Goal: Find specific page/section: Find specific page/section

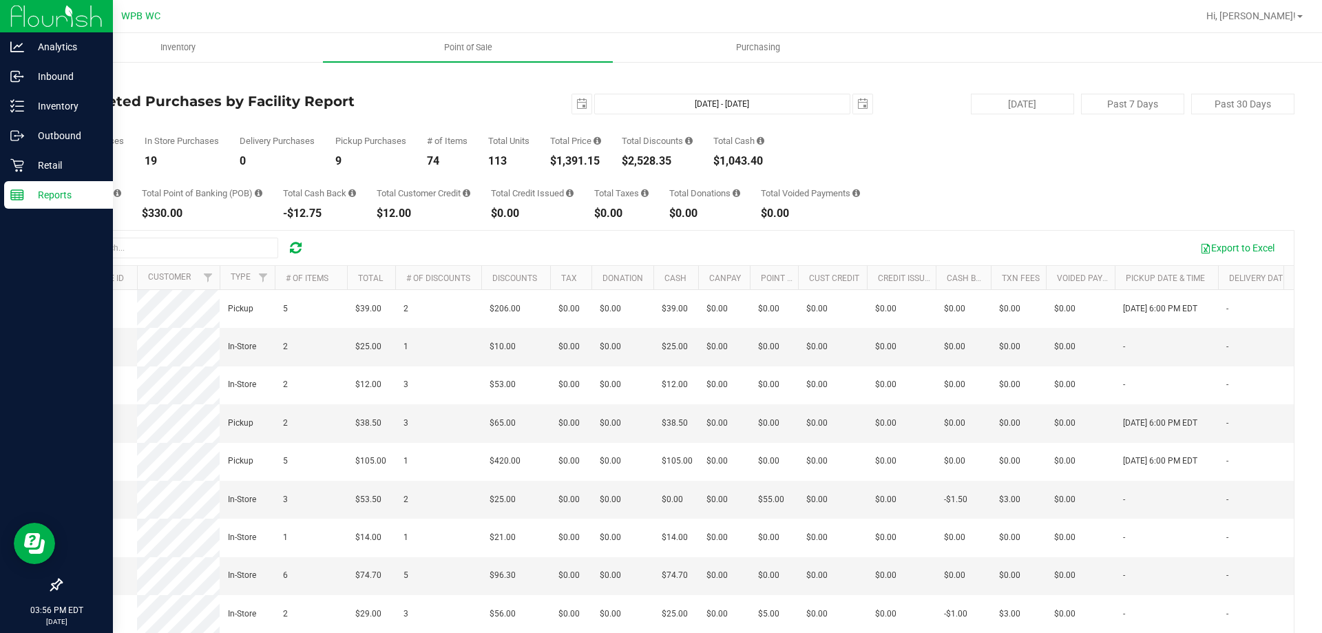
click at [23, 188] on icon at bounding box center [17, 195] width 14 height 14
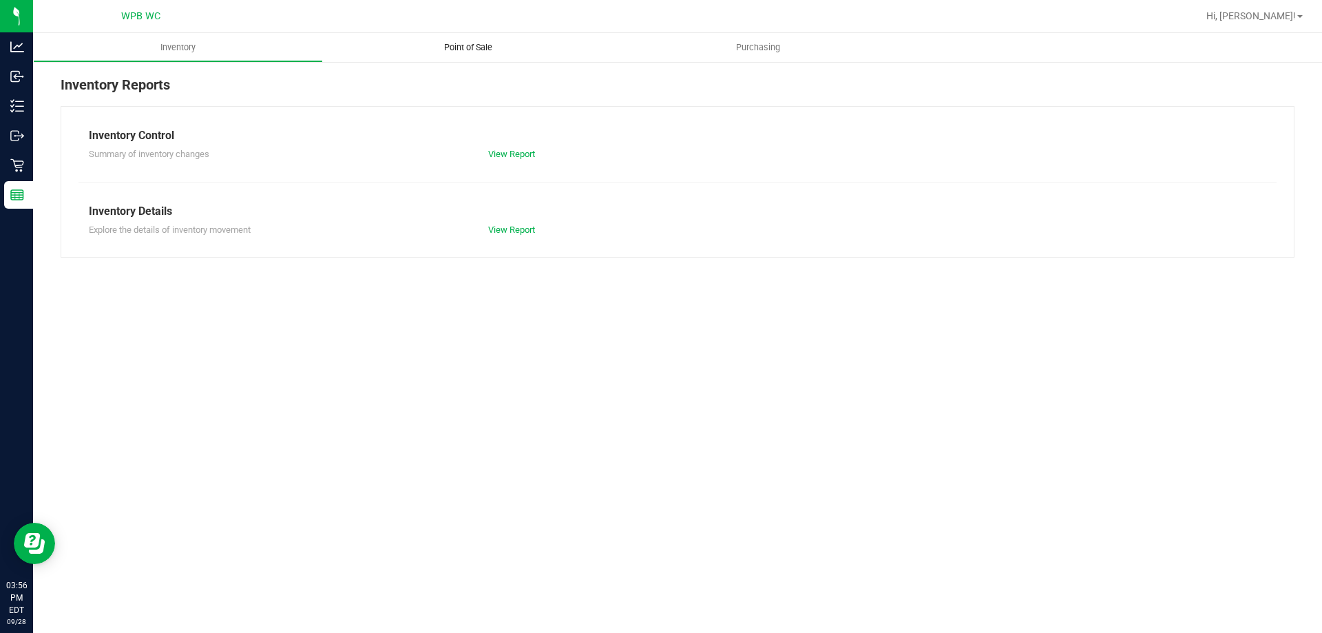
click at [448, 40] on uib-tab-heading "Point of Sale" at bounding box center [468, 47] width 290 height 29
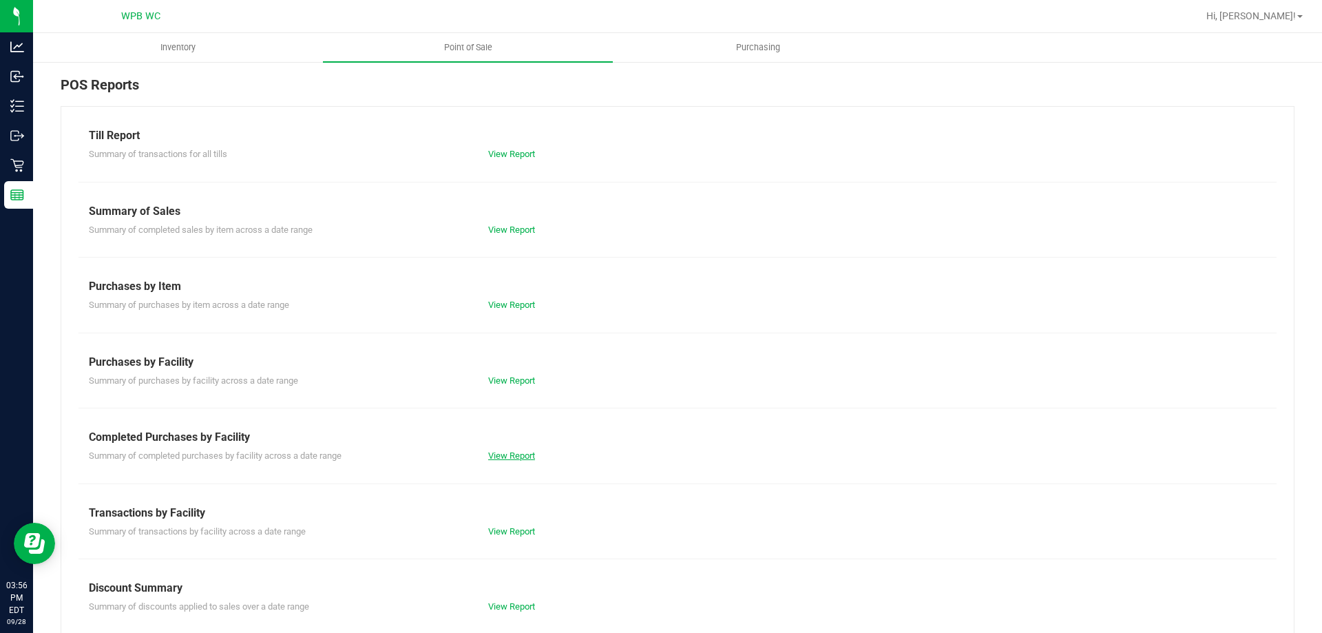
click at [531, 455] on link "View Report" at bounding box center [511, 455] width 47 height 10
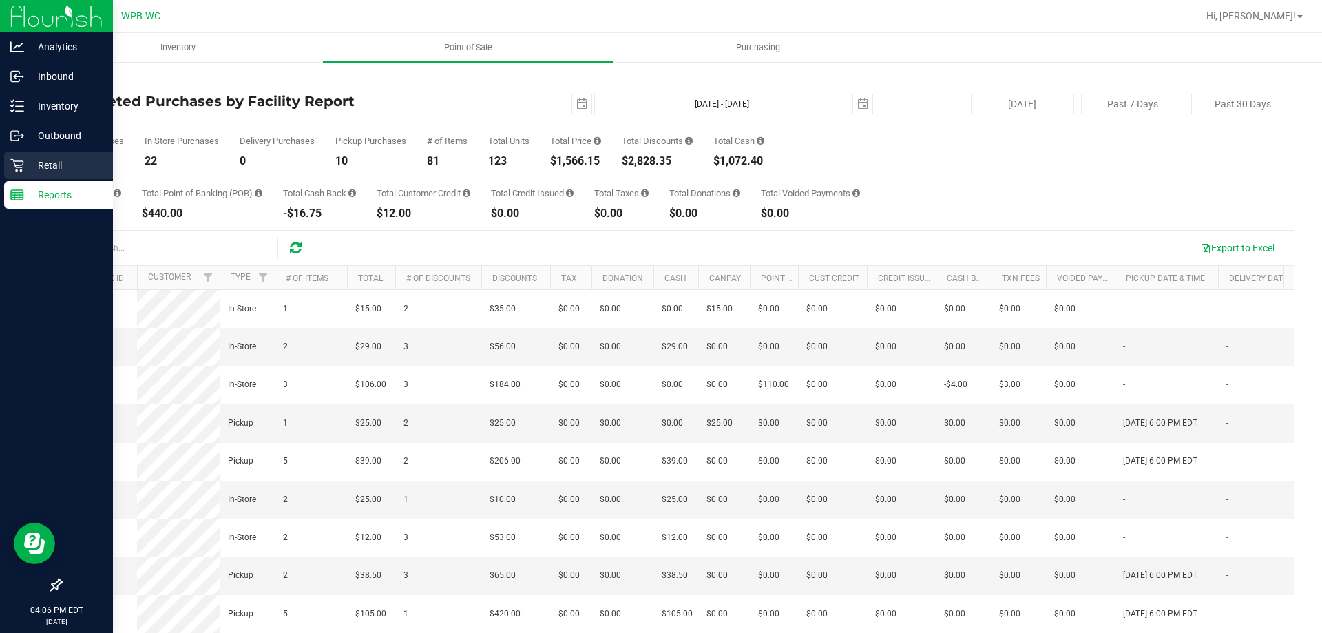
click at [59, 176] on div "Retail" at bounding box center [58, 166] width 109 height 28
